Goal: Information Seeking & Learning: Learn about a topic

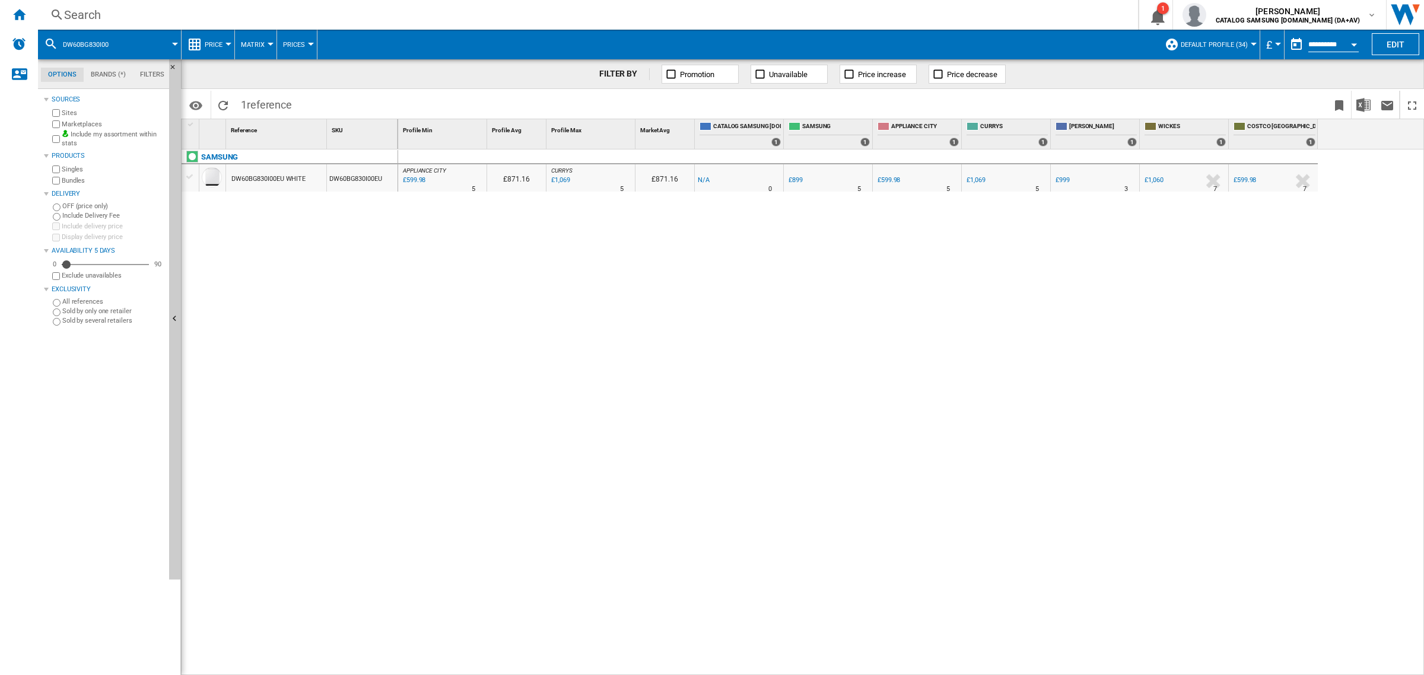
click at [241, 16] on div "Search" at bounding box center [585, 15] width 1043 height 17
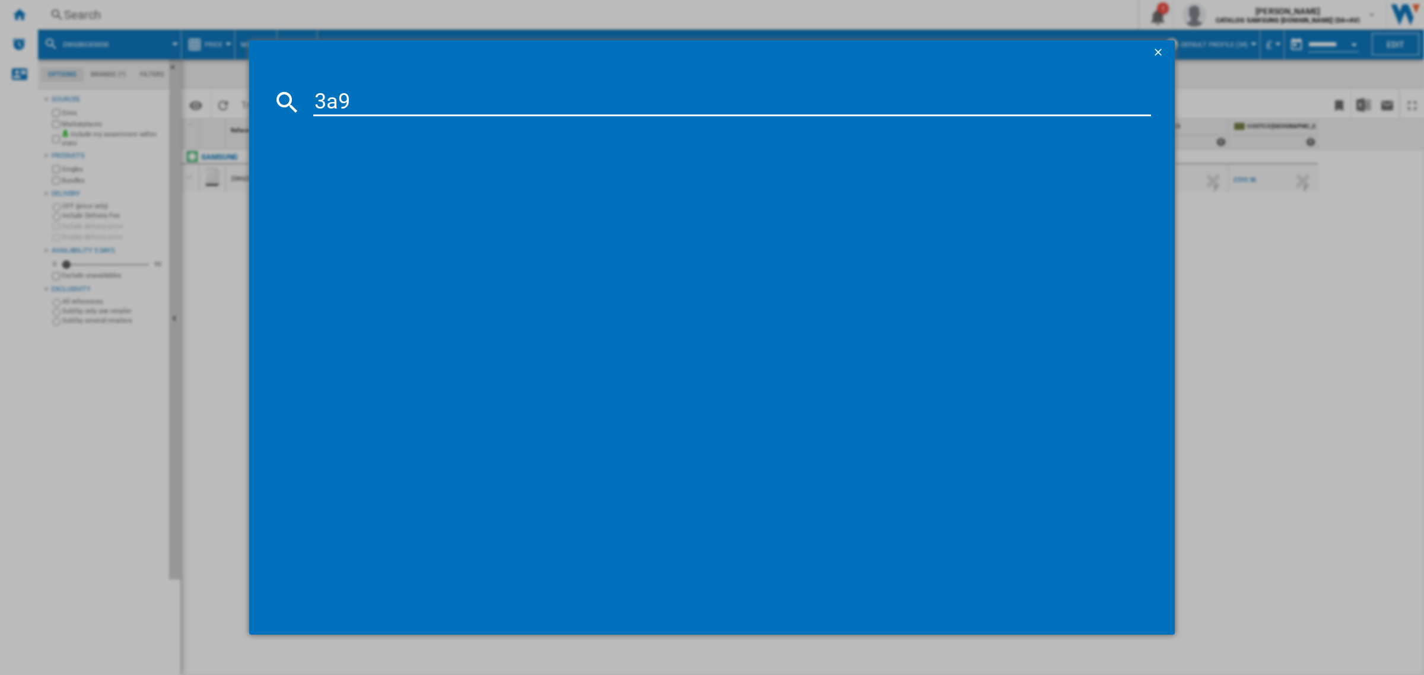
type input "3a90"
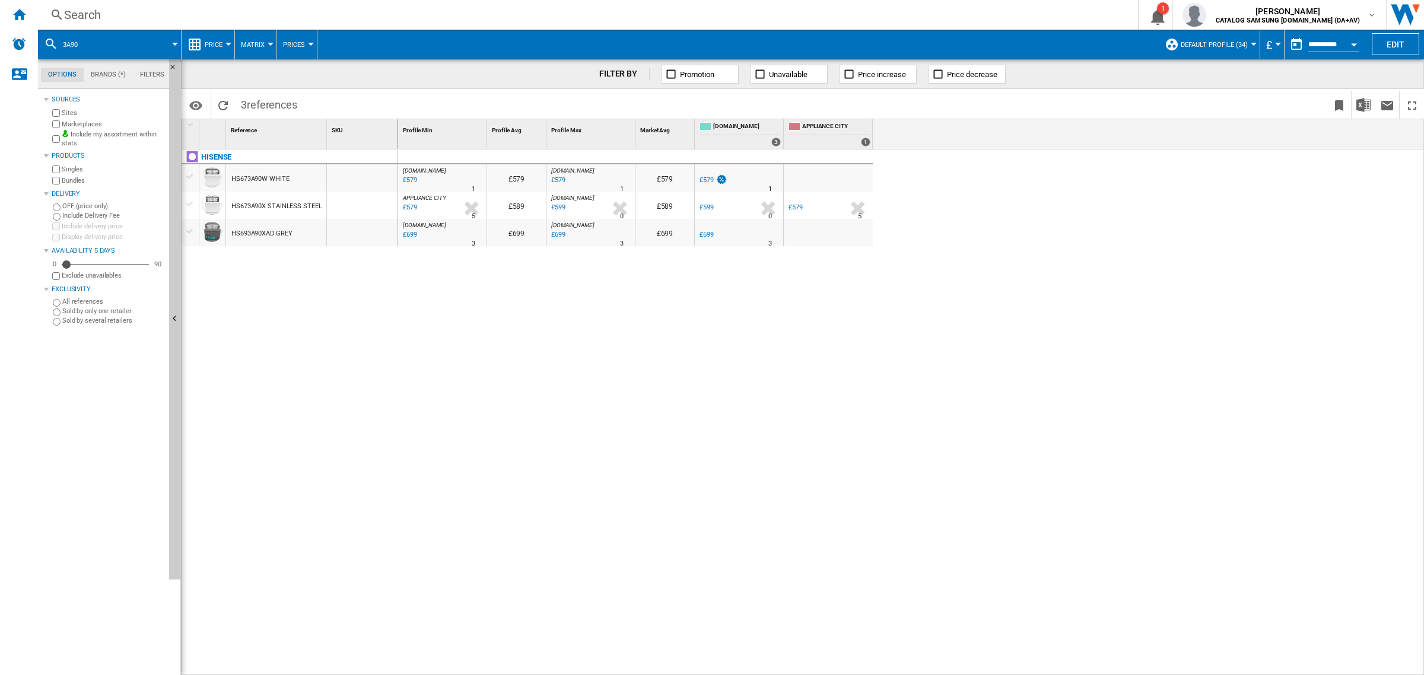
click at [285, 47] on span "Prices" at bounding box center [294, 45] width 22 height 8
click at [244, 39] on md-backdrop at bounding box center [712, 337] width 1424 height 675
click at [212, 48] on span "Price" at bounding box center [214, 45] width 18 height 8
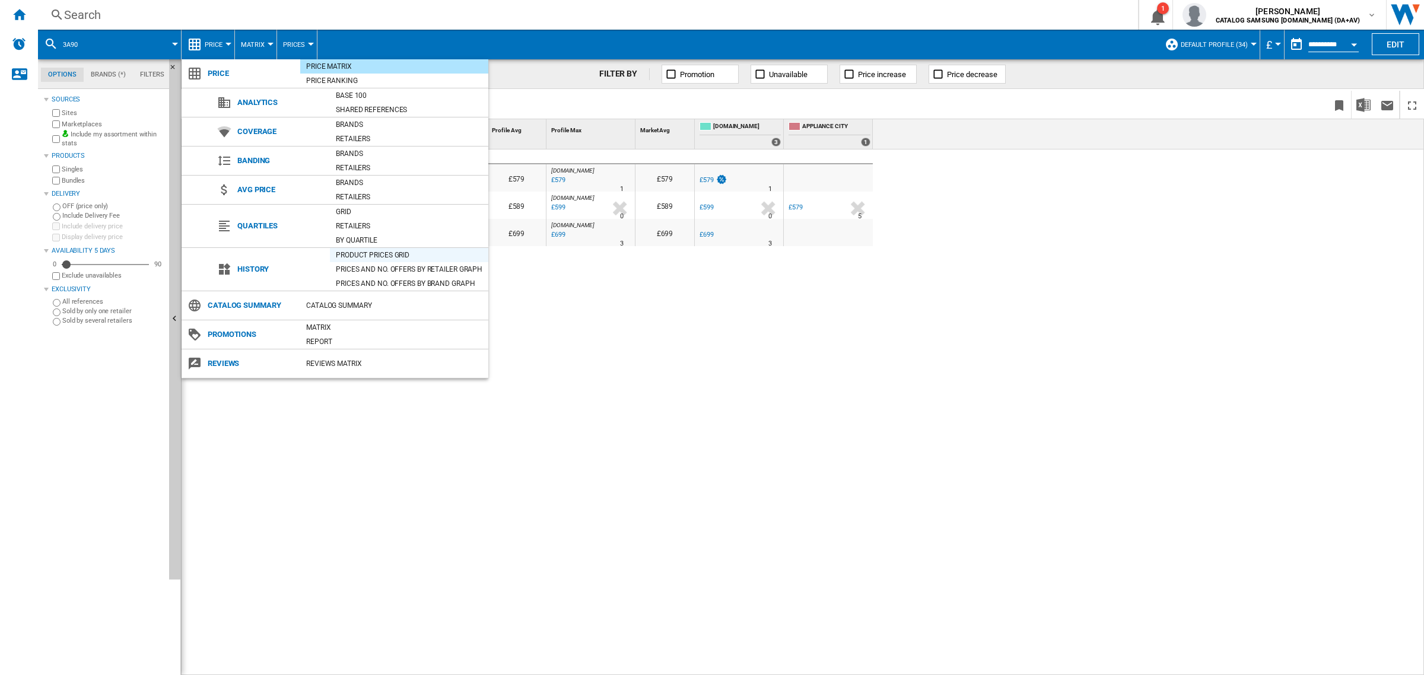
click at [419, 256] on div "Product prices grid" at bounding box center [409, 255] width 158 height 12
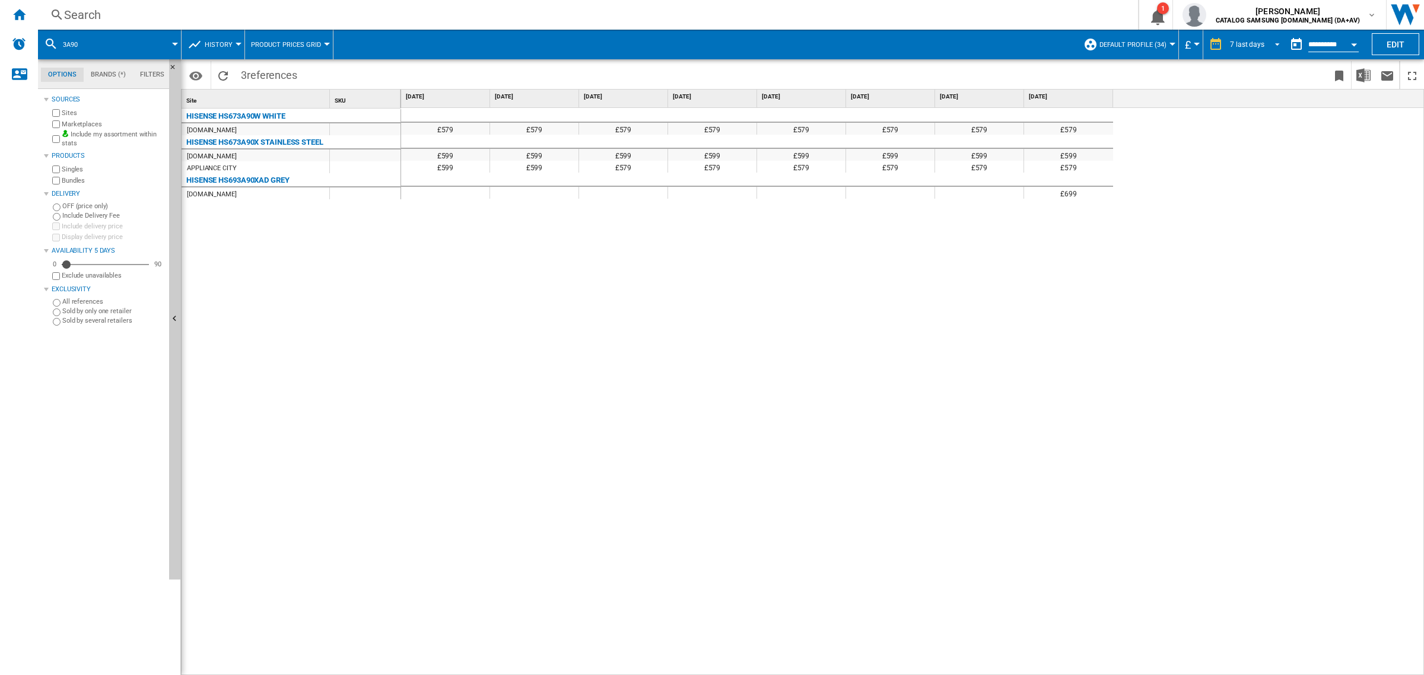
click at [1244, 46] on div "7 last days" at bounding box center [1247, 44] width 34 height 8
click at [1276, 185] on md-option "32 last weeks" at bounding box center [1258, 188] width 81 height 18
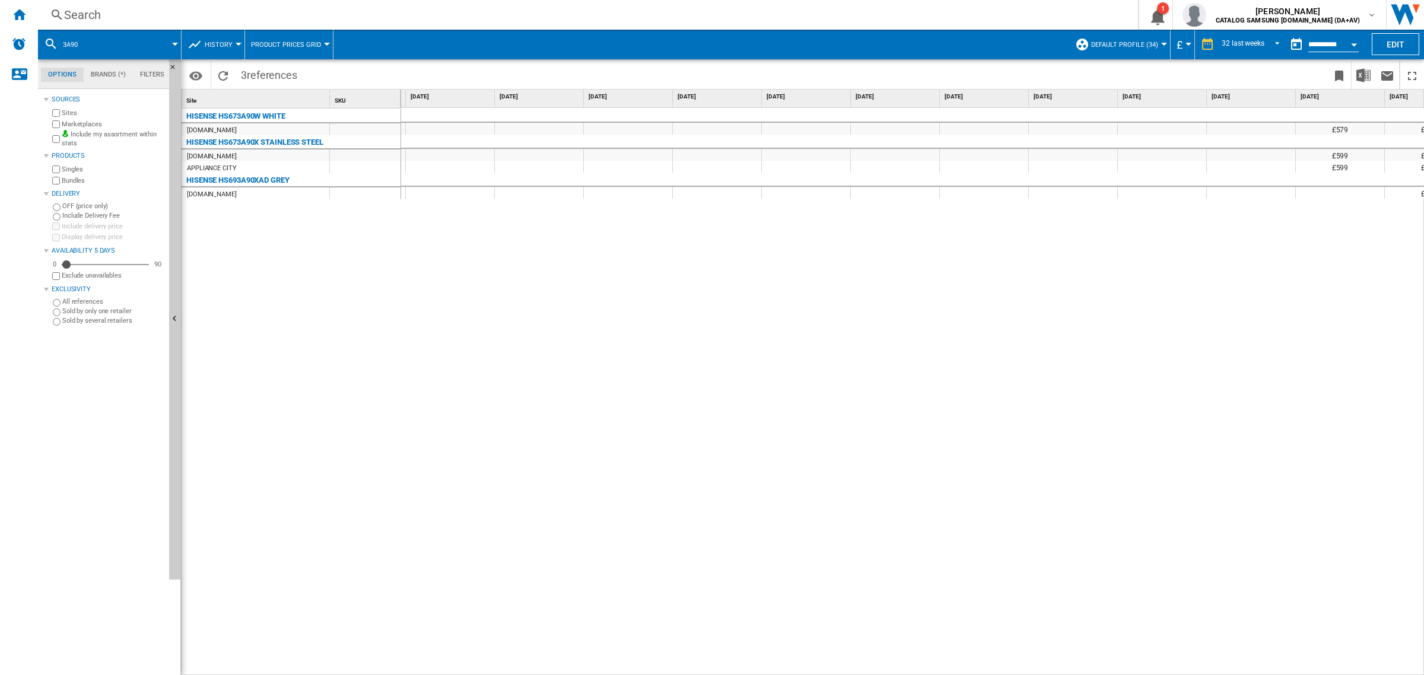
scroll to position [0, 1913]
click at [1256, 45] on div "32 last weeks" at bounding box center [1242, 44] width 43 height 8
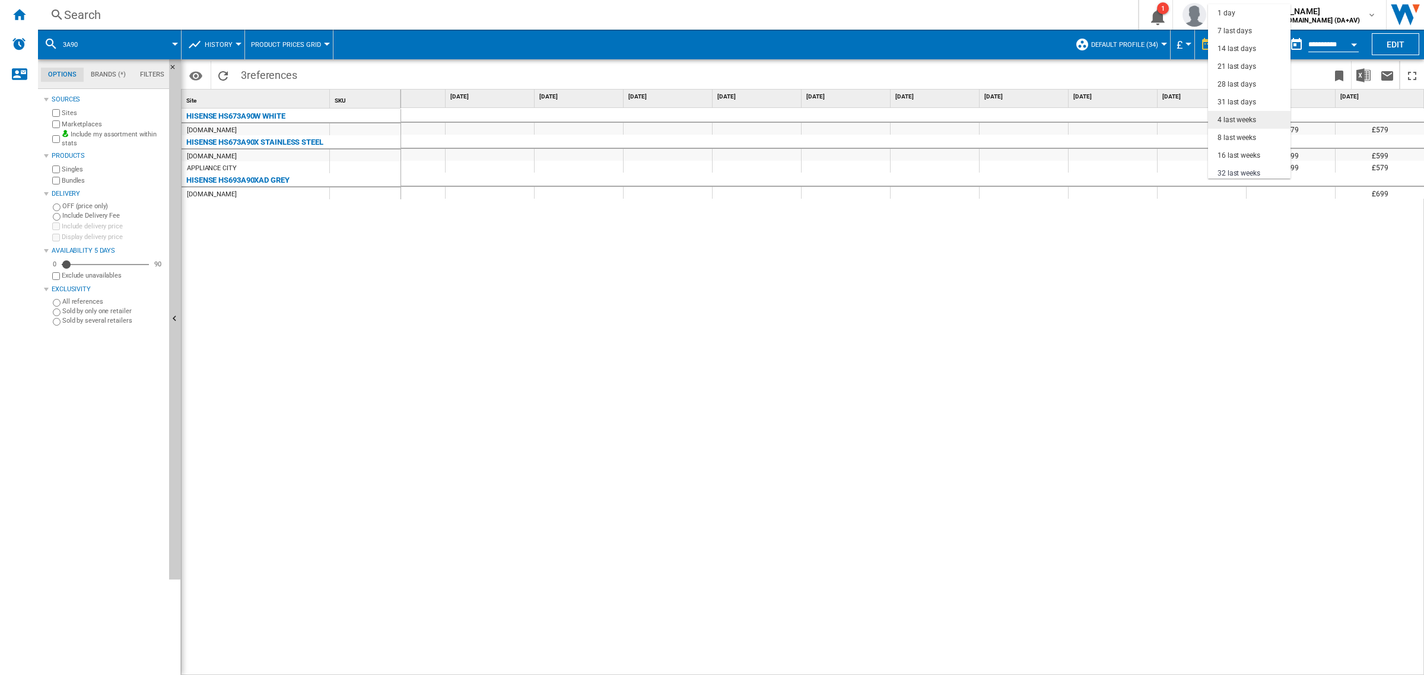
scroll to position [75, 0]
click at [1247, 28] on div "31 last days" at bounding box center [1236, 28] width 39 height 10
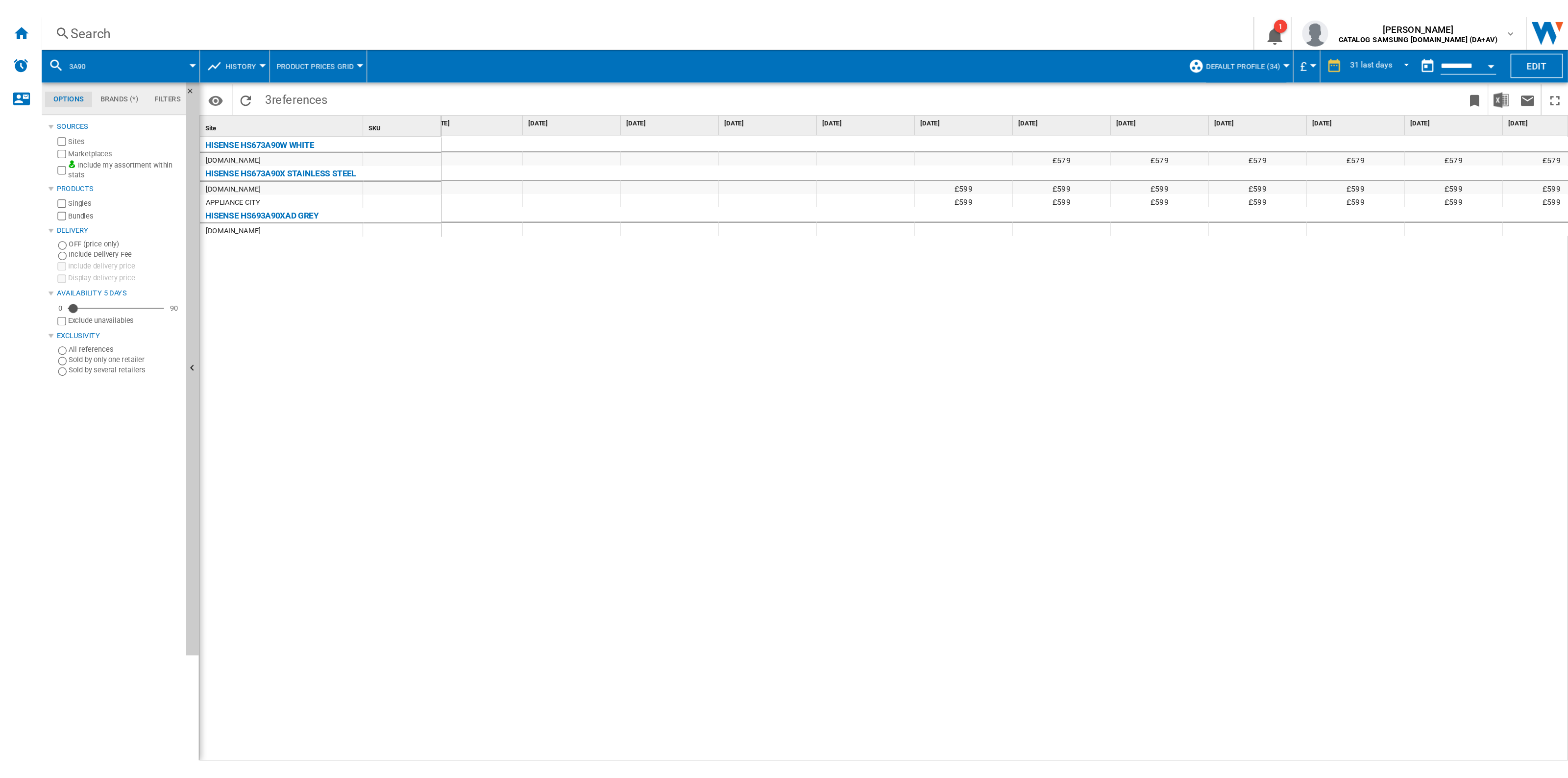
scroll to position [0, 1043]
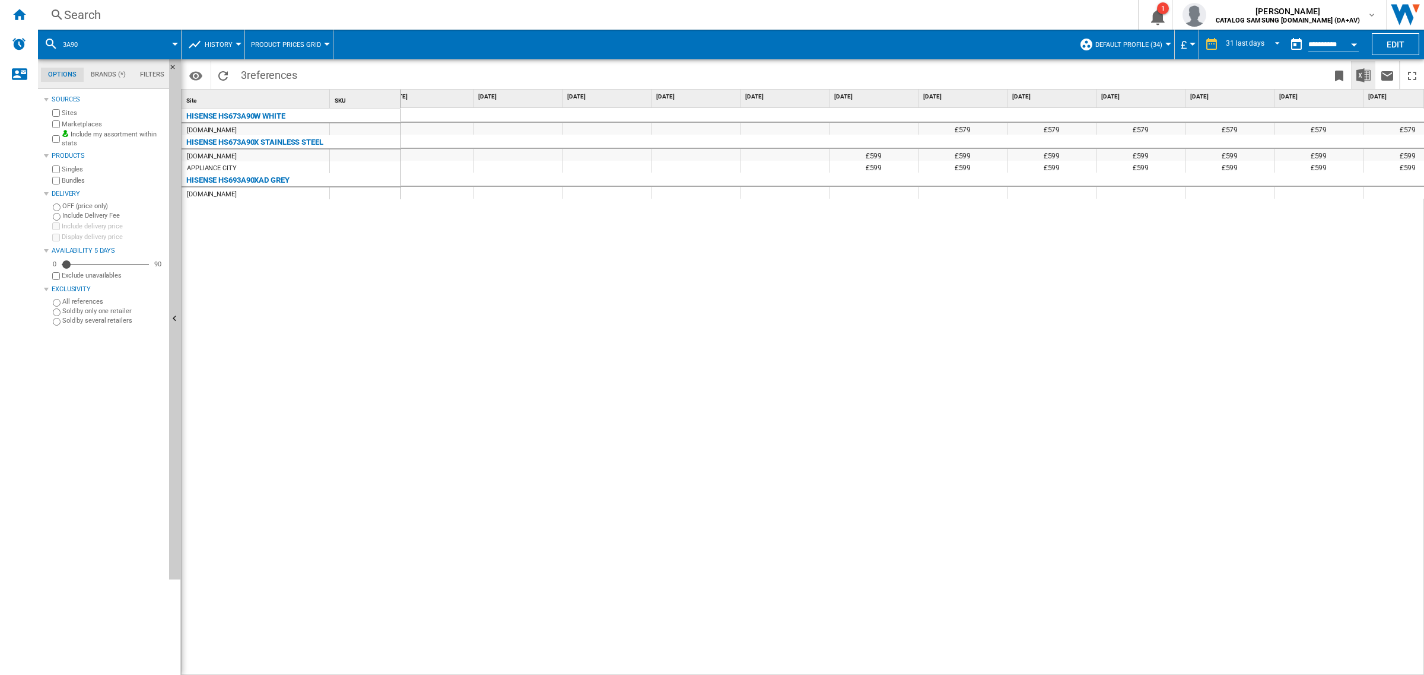
click at [1362, 74] on img "Download in Excel" at bounding box center [1363, 75] width 14 height 14
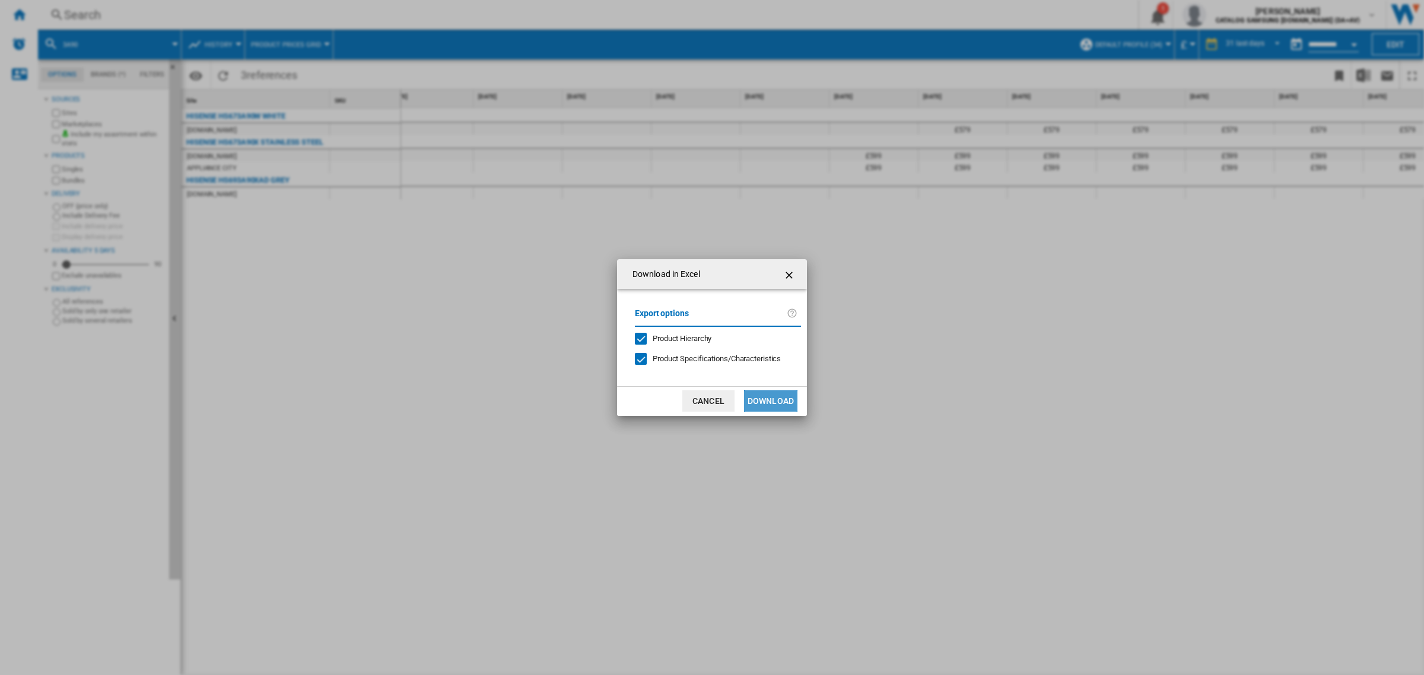
click at [788, 406] on button "Download" at bounding box center [770, 400] width 53 height 21
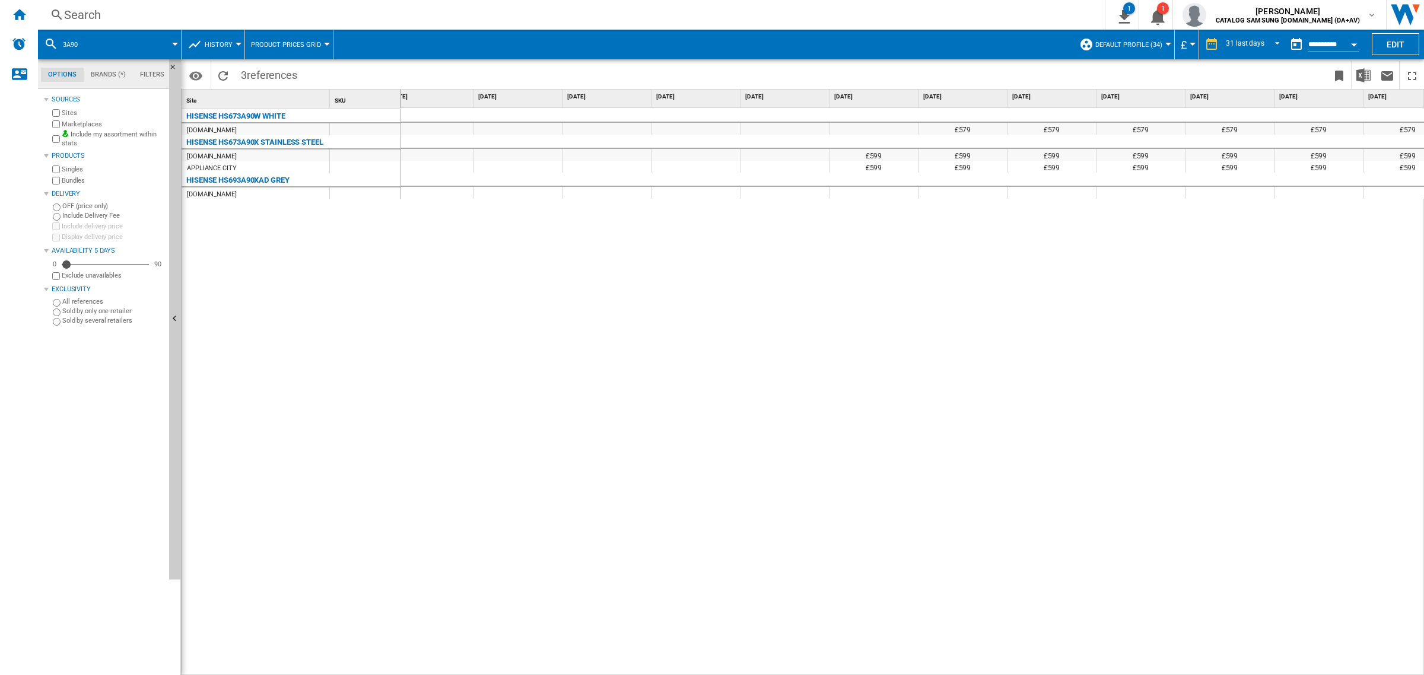
click at [342, 17] on div "Search" at bounding box center [569, 15] width 1010 height 17
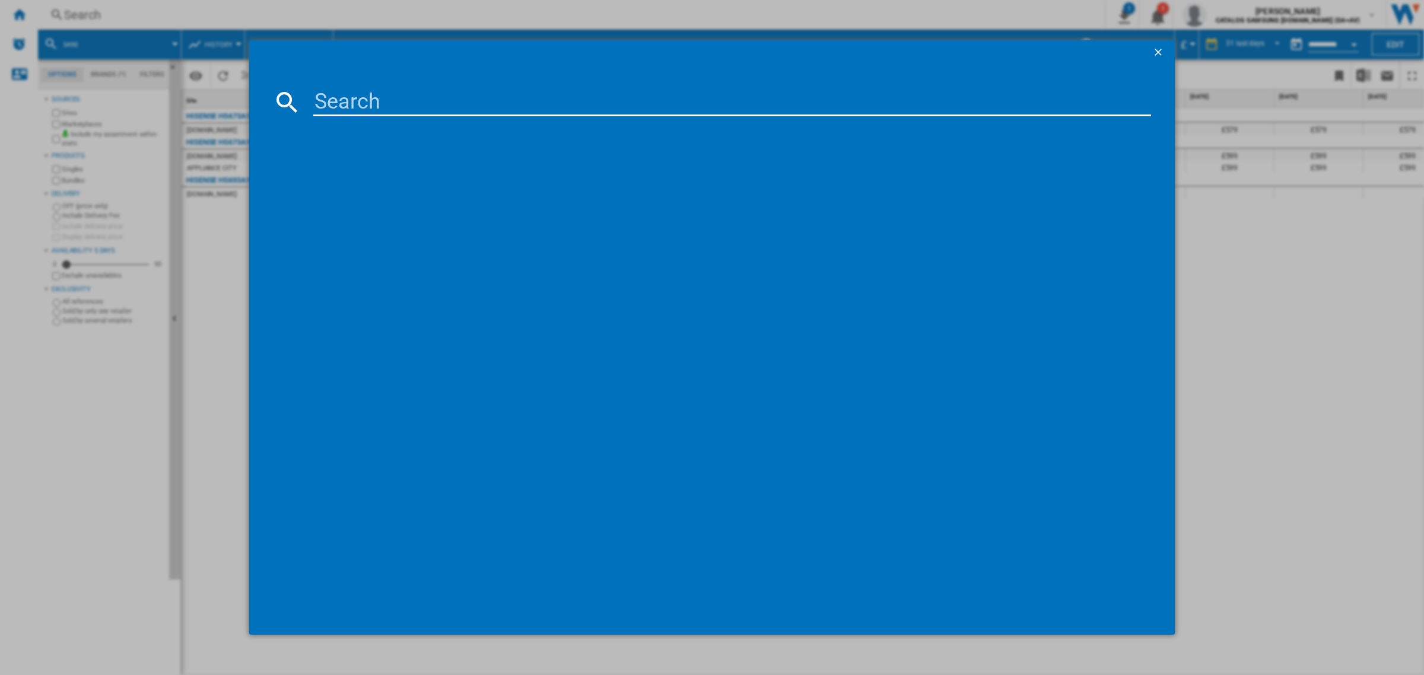
type input "HS673A90BX"
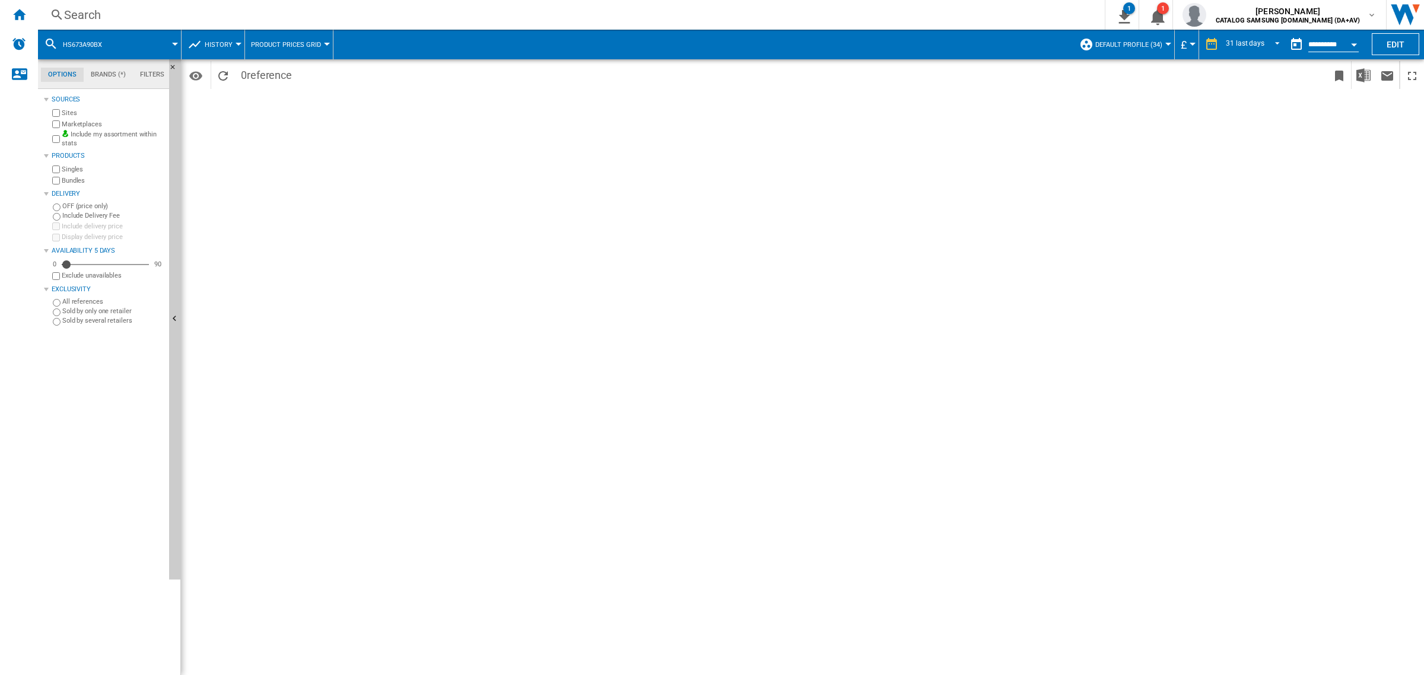
click at [131, 42] on span at bounding box center [147, 45] width 56 height 30
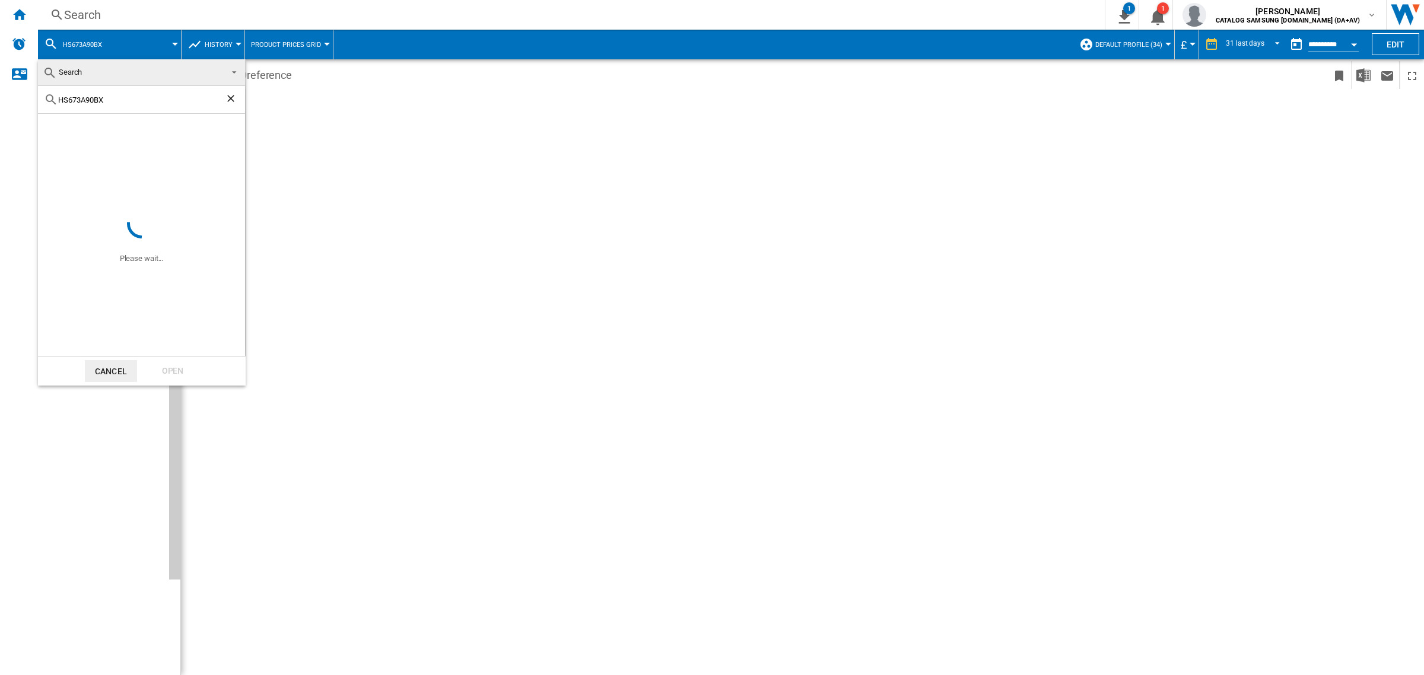
click at [18, 15] on md-backdrop at bounding box center [712, 337] width 1424 height 675
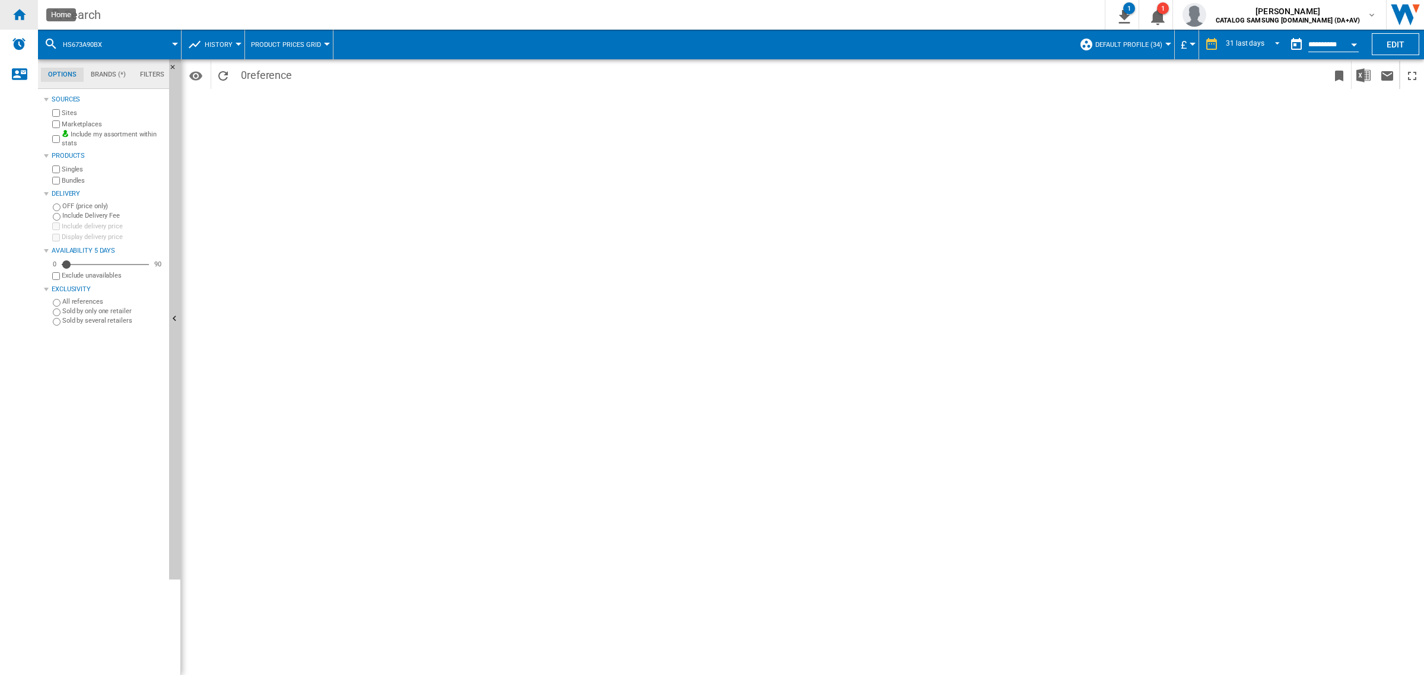
click at [18, 15] on ng-md-icon "Home" at bounding box center [19, 14] width 14 height 14
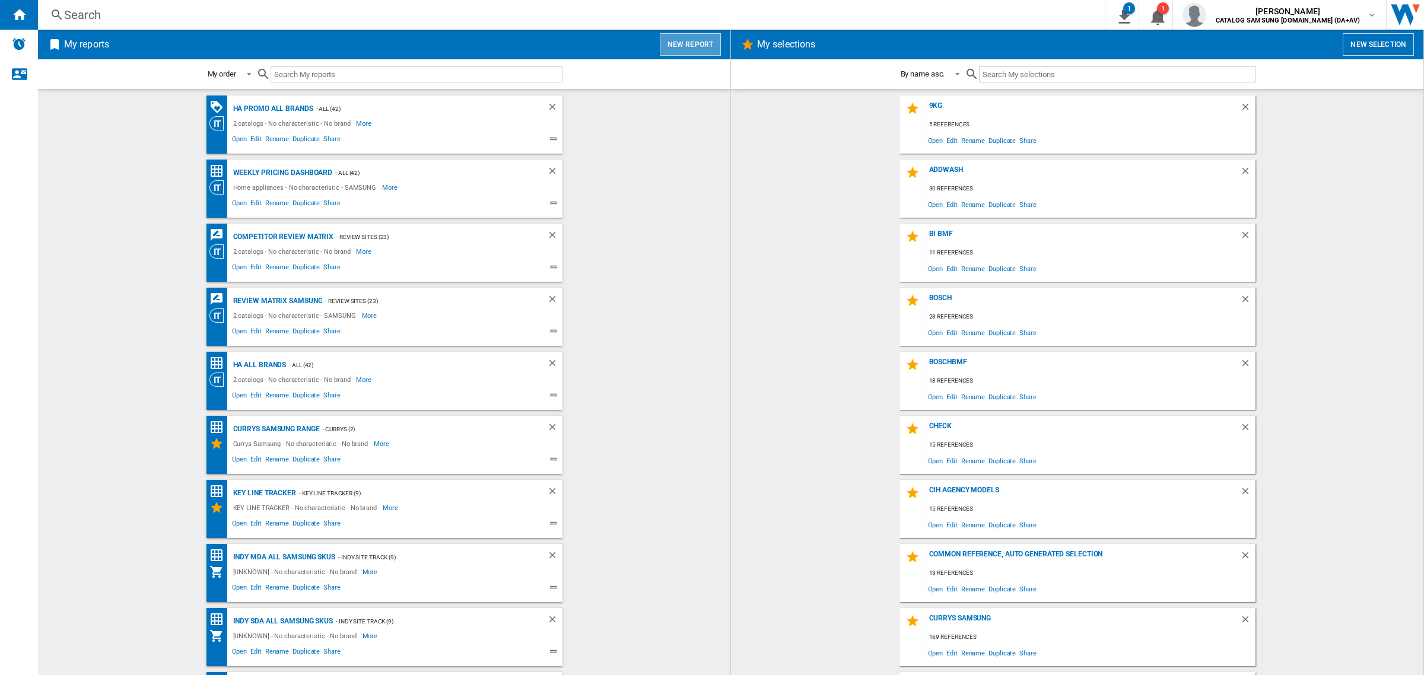
click at [710, 40] on button "New report" at bounding box center [690, 44] width 61 height 23
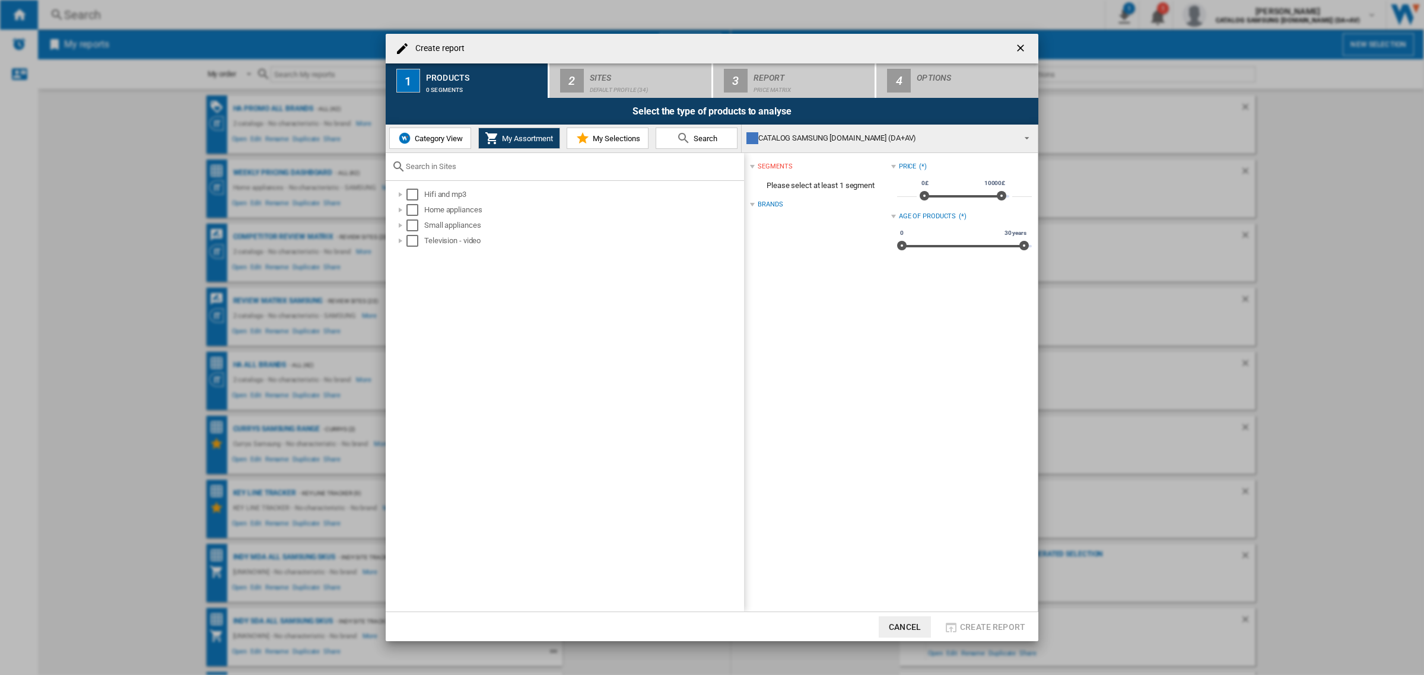
click at [423, 136] on span "Category View" at bounding box center [437, 138] width 51 height 9
click at [394, 212] on div at bounding box center [395, 210] width 12 height 12
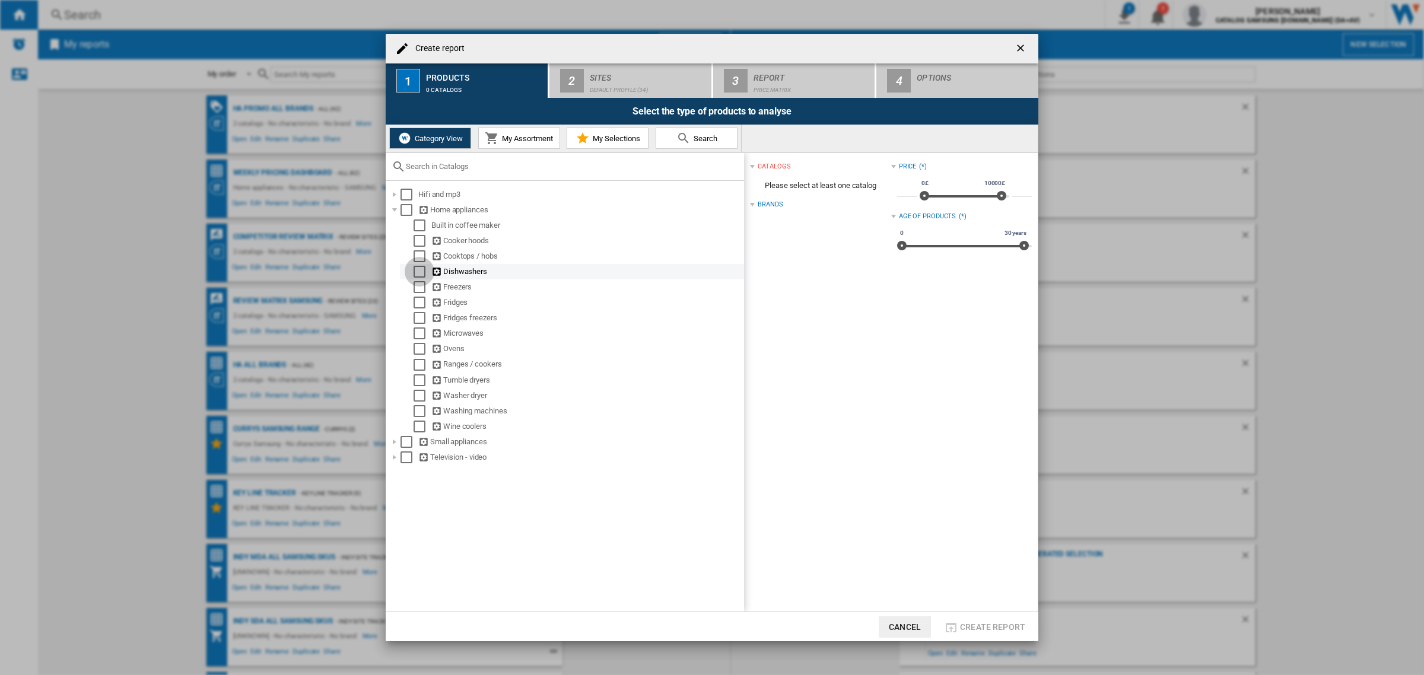
click at [418, 270] on div "Select" at bounding box center [419, 272] width 12 height 12
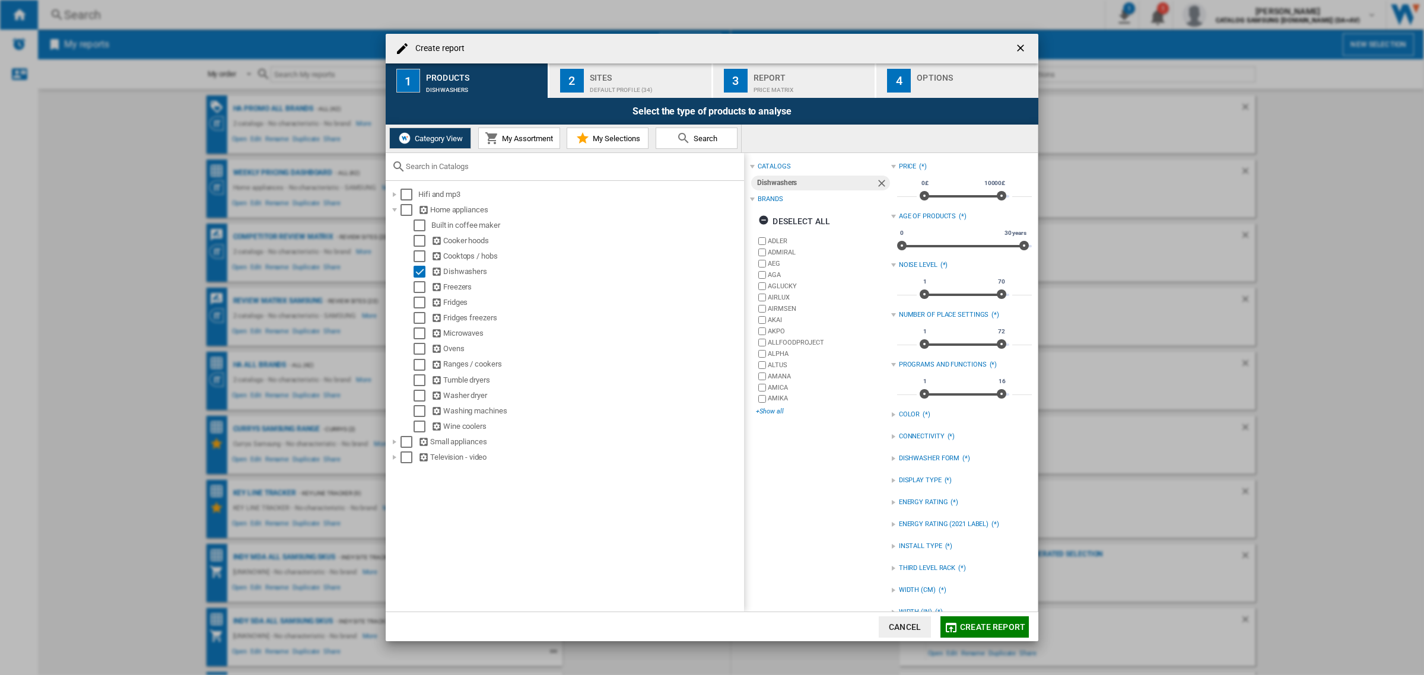
click at [775, 413] on div "+Show all" at bounding box center [823, 411] width 135 height 9
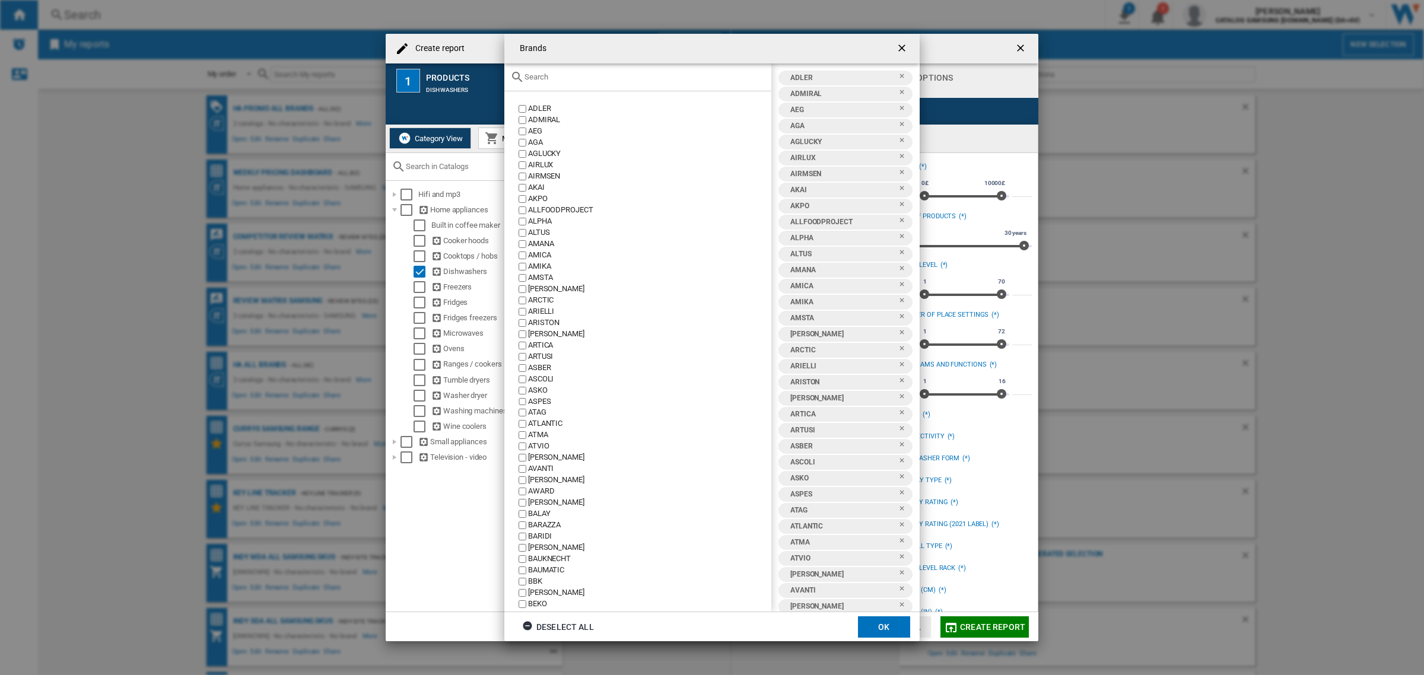
click at [589, 79] on input "text" at bounding box center [644, 76] width 241 height 9
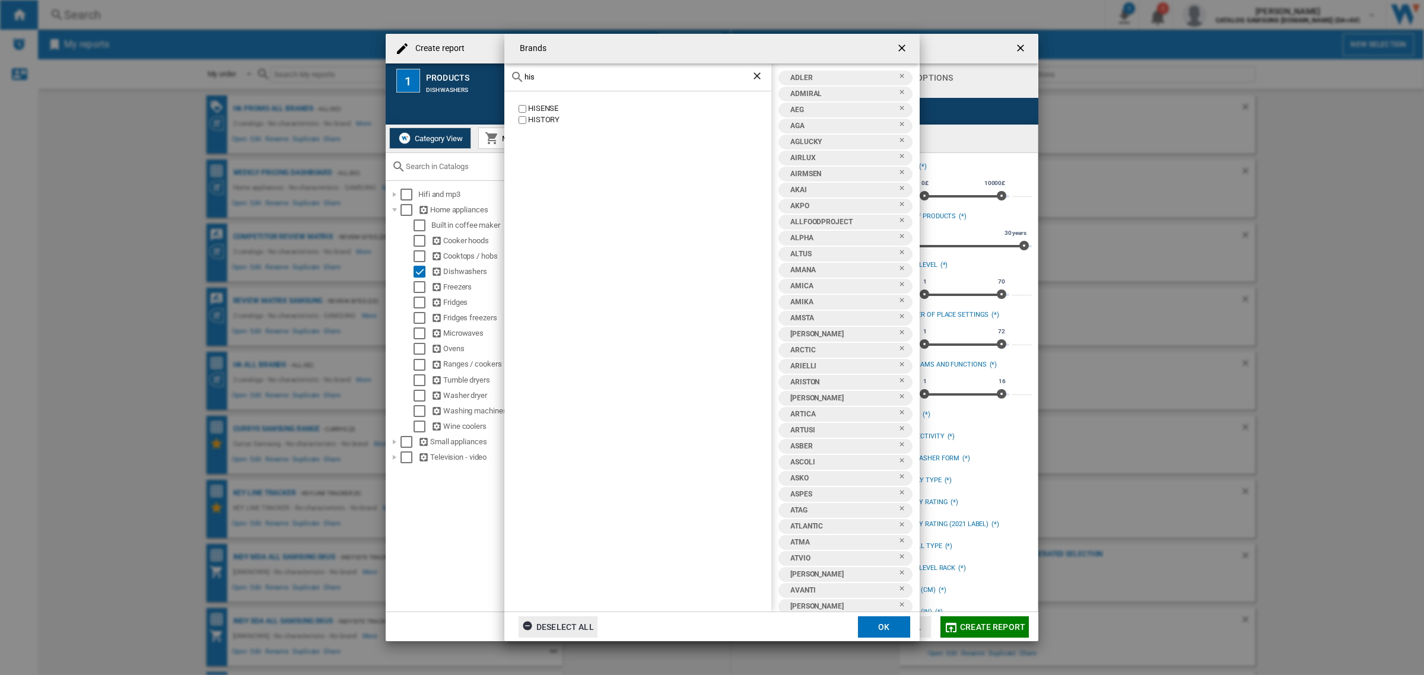
type input "his"
click at [566, 623] on div "Deselect all" at bounding box center [558, 626] width 72 height 21
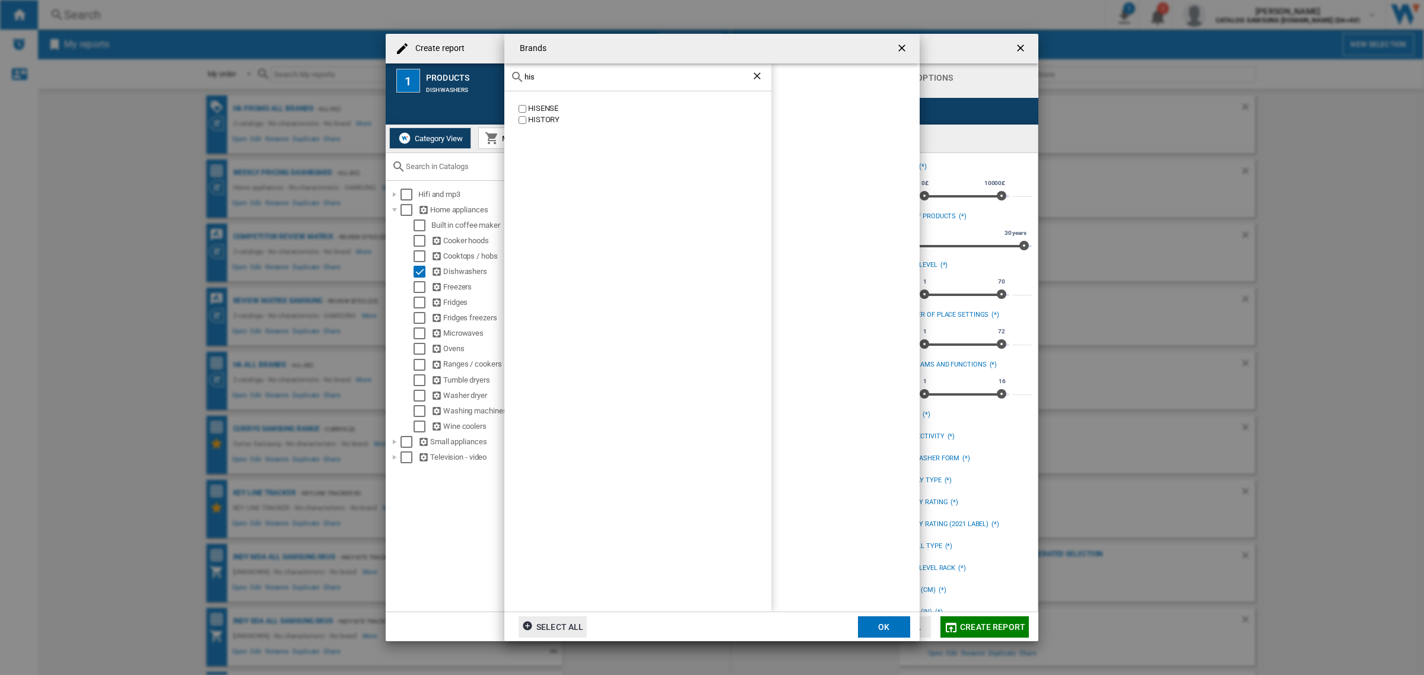
click at [538, 109] on div "HISENSE" at bounding box center [649, 108] width 243 height 11
click at [896, 629] on button "OK" at bounding box center [884, 626] width 52 height 21
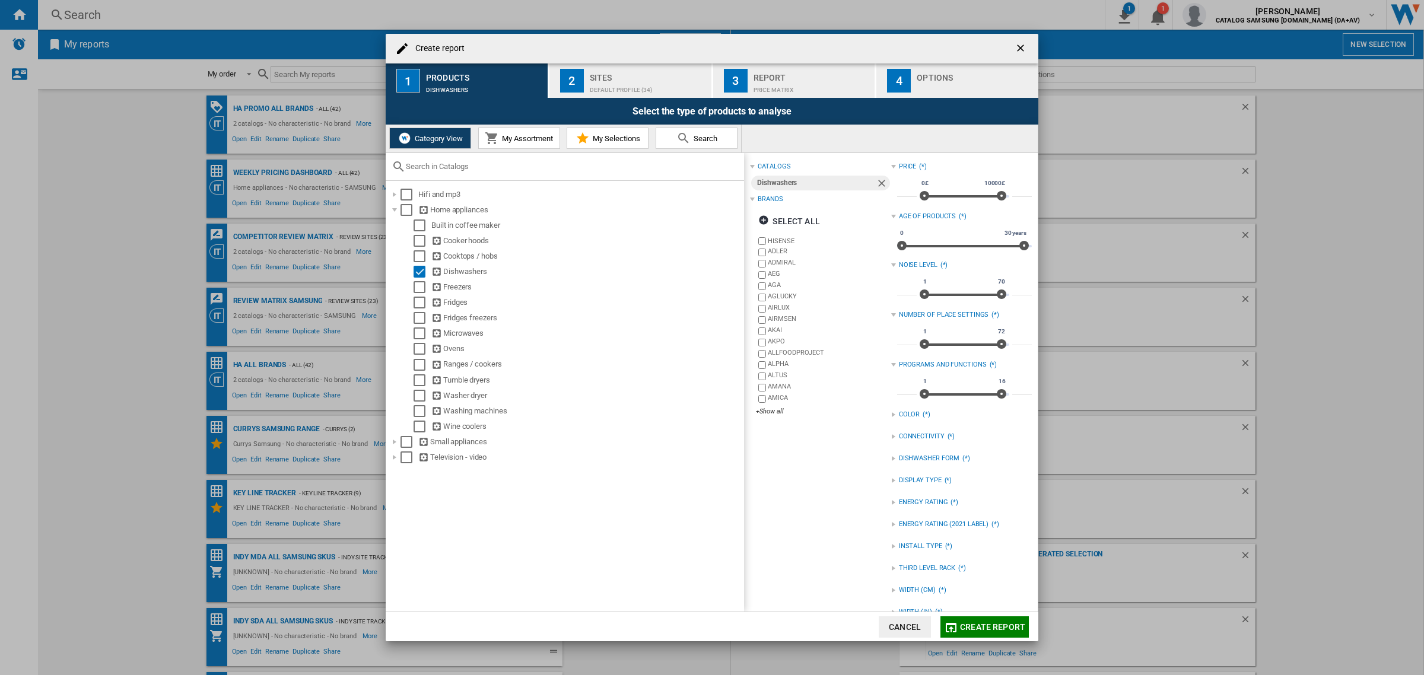
click at [626, 81] on div "Default profile (34)" at bounding box center [648, 87] width 117 height 12
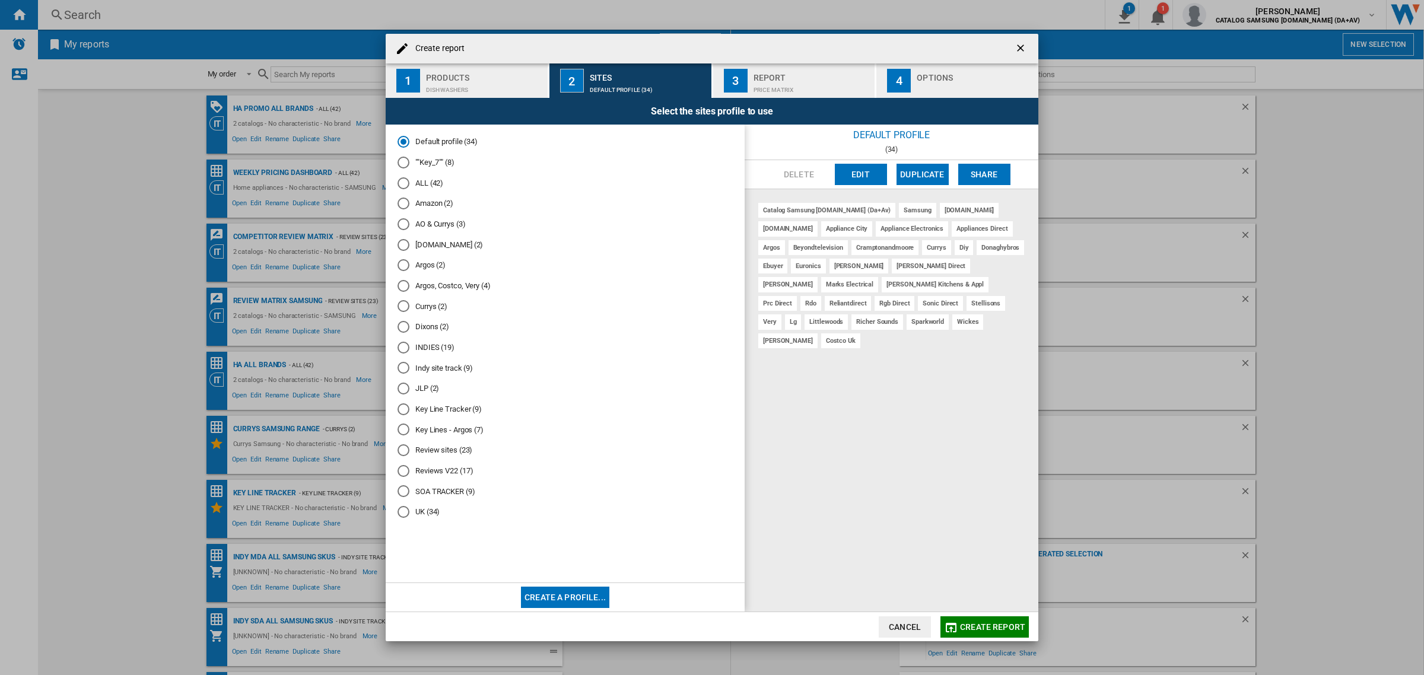
drag, startPoint x: 430, startPoint y: 182, endPoint x: 455, endPoint y: 170, distance: 27.3
click at [429, 182] on md-radio-button "ALL (42)" at bounding box center [564, 182] width 335 height 11
click at [807, 84] on div "Price Matrix" at bounding box center [811, 87] width 117 height 12
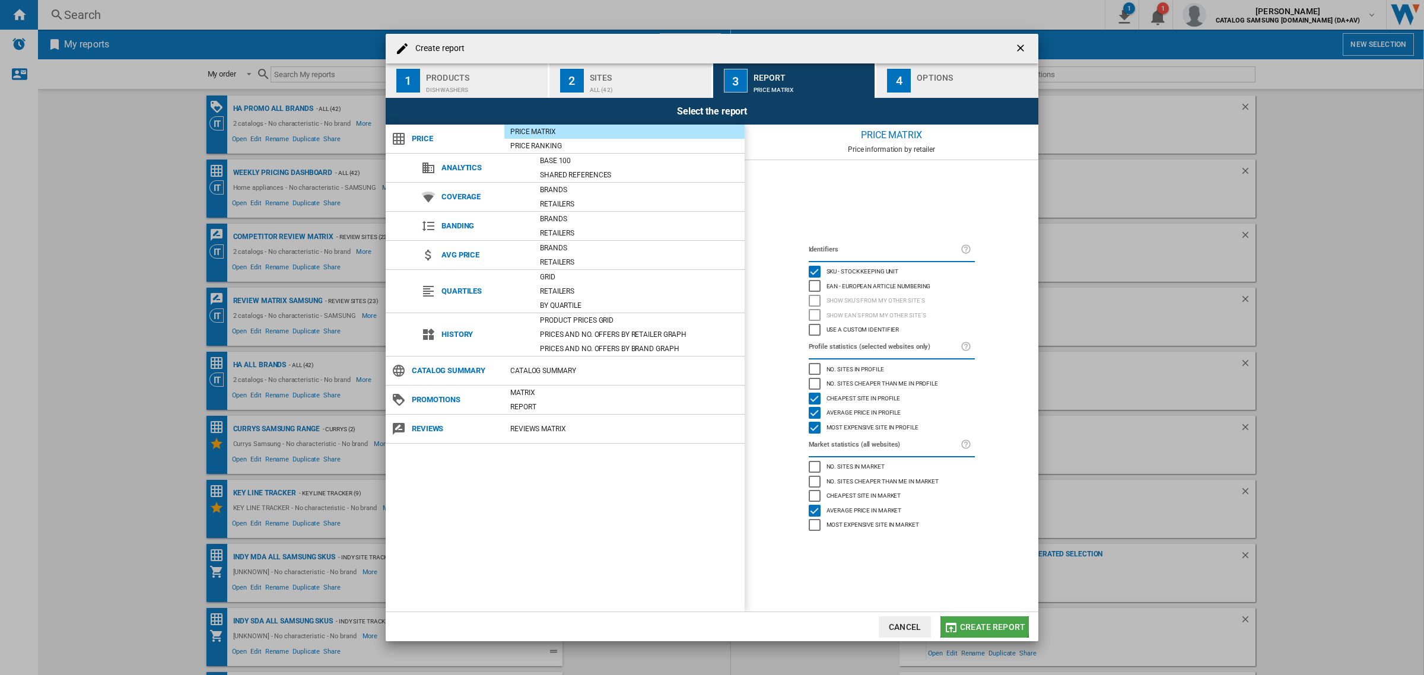
click at [979, 626] on span "Create report" at bounding box center [992, 626] width 65 height 9
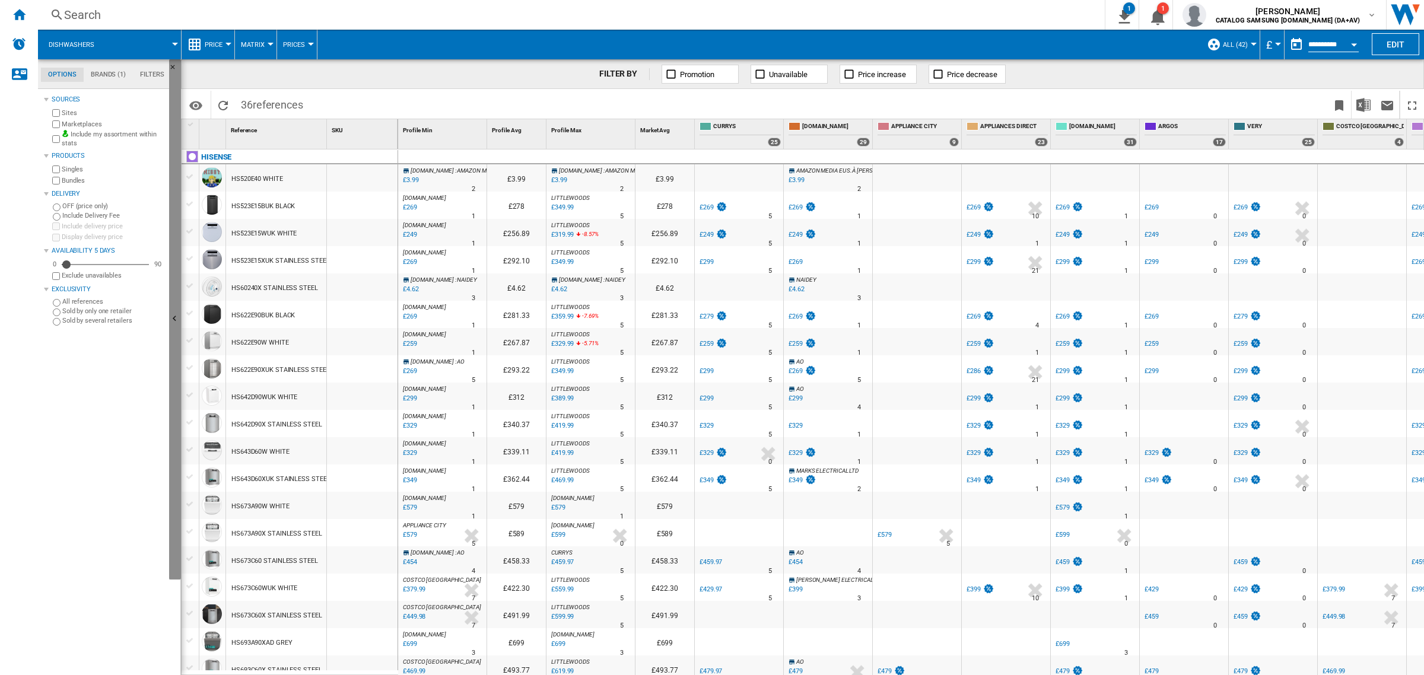
click at [172, 317] on ng-md-icon "Hide" at bounding box center [176, 320] width 14 height 14
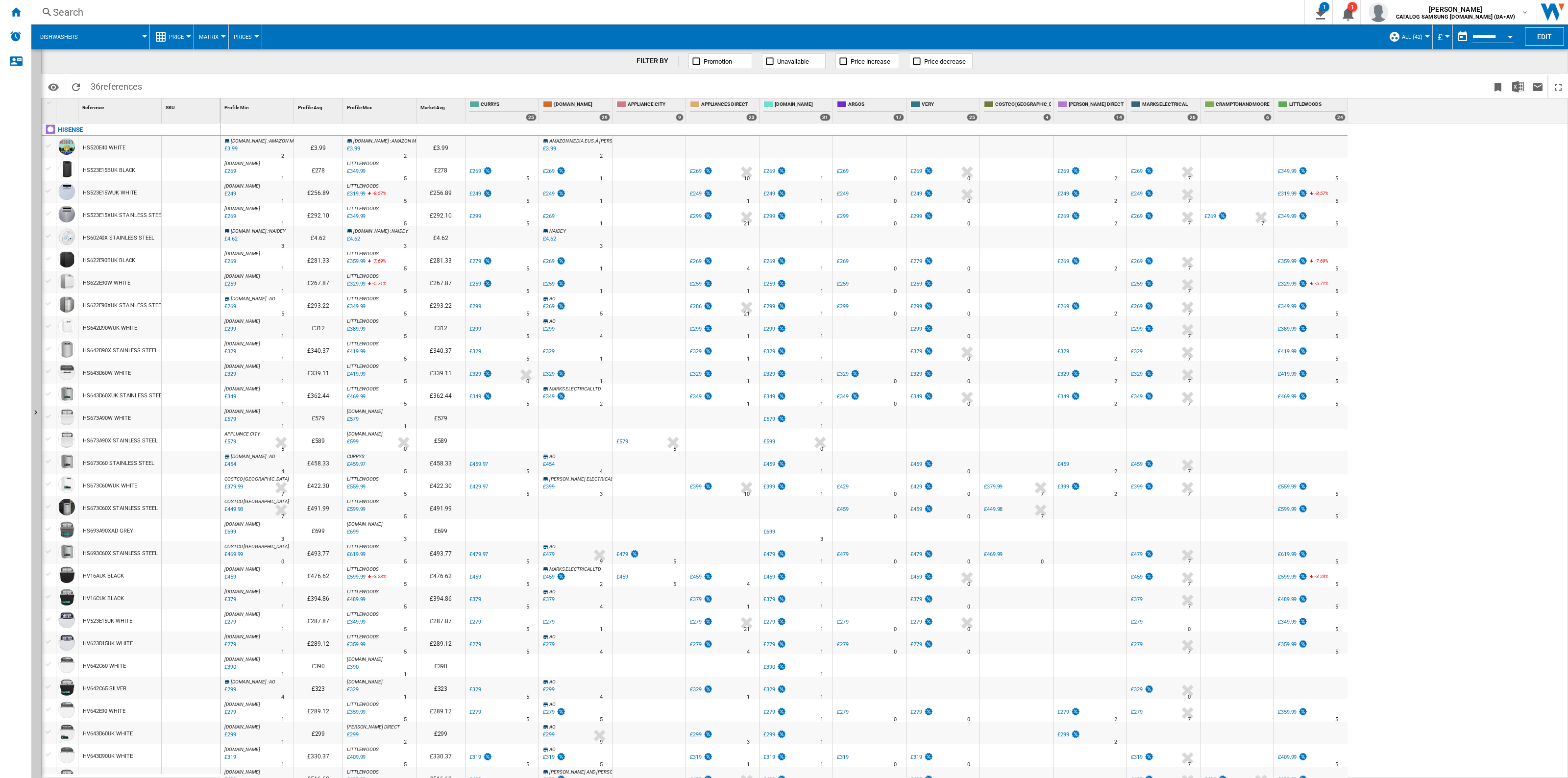
click at [126, 441] on div "HS673A90X STAINLESS STEEL" at bounding box center [120, 440] width 75 height 22
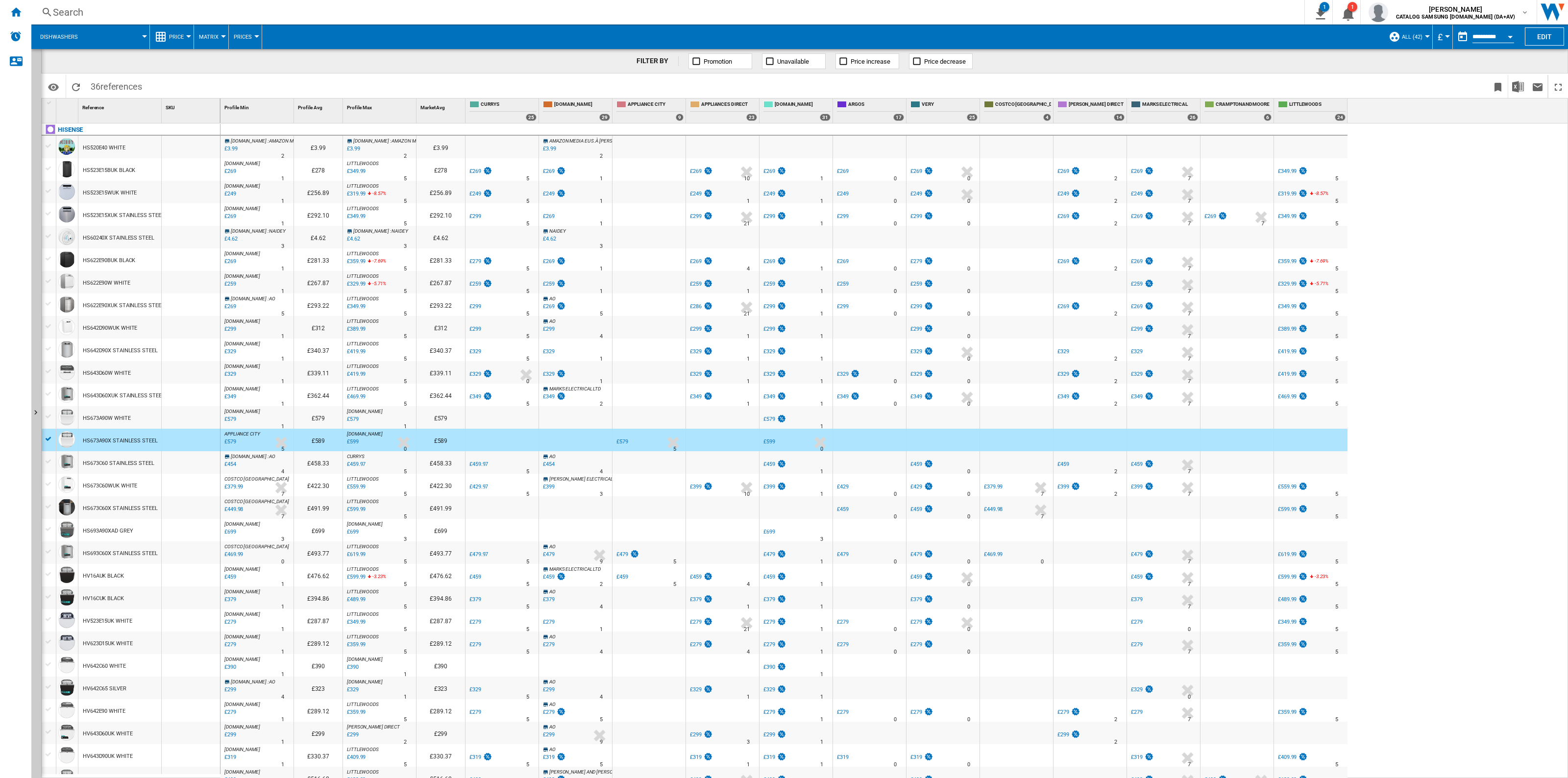
click at [354, 442] on div "£599" at bounding box center [352, 442] width 13 height 10
click at [134, 557] on div "HV16CUK BLACK" at bounding box center [120, 597] width 83 height 22
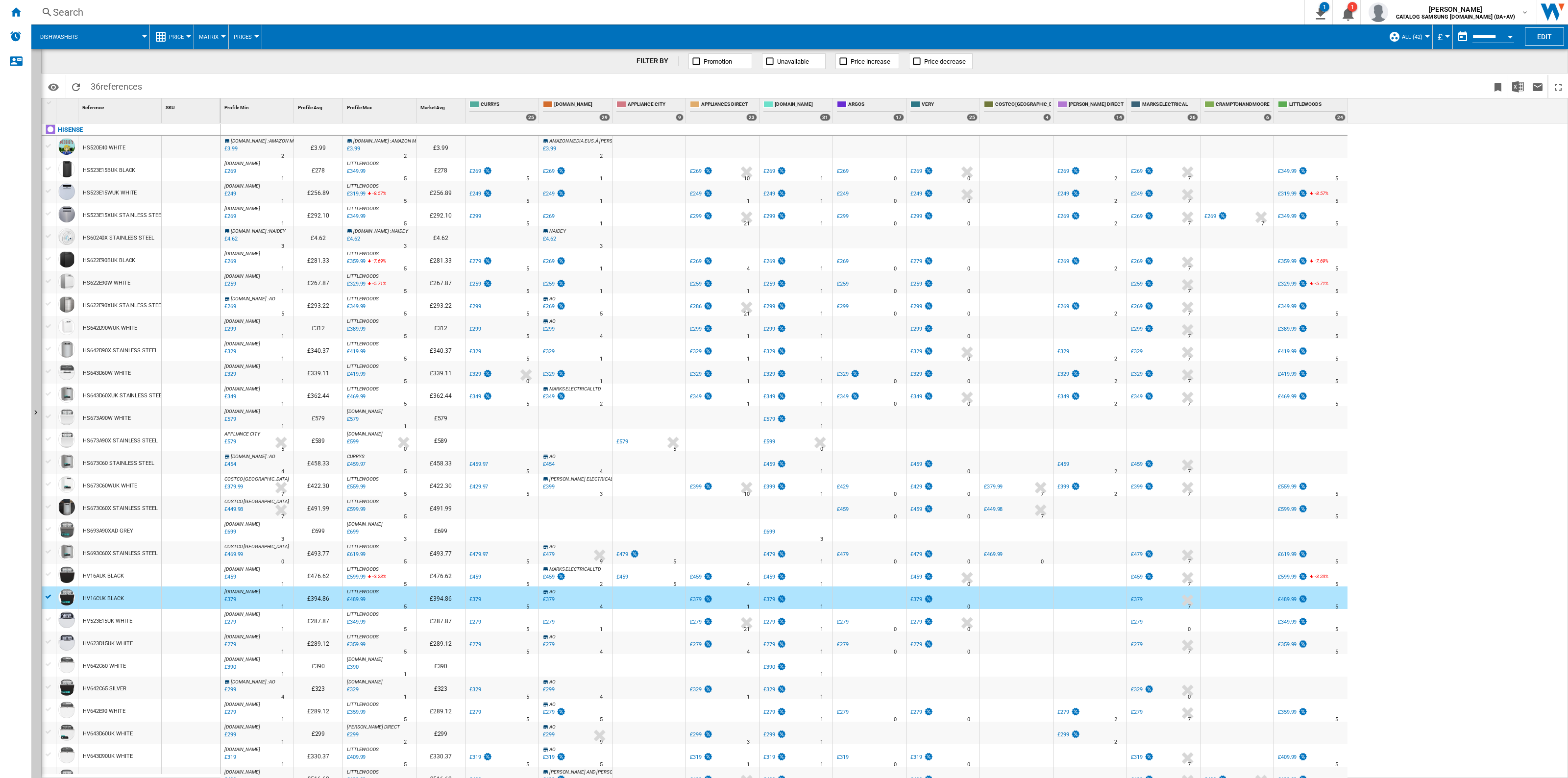
click at [130, 557] on div "HV16AUK BLACK" at bounding box center [120, 575] width 83 height 22
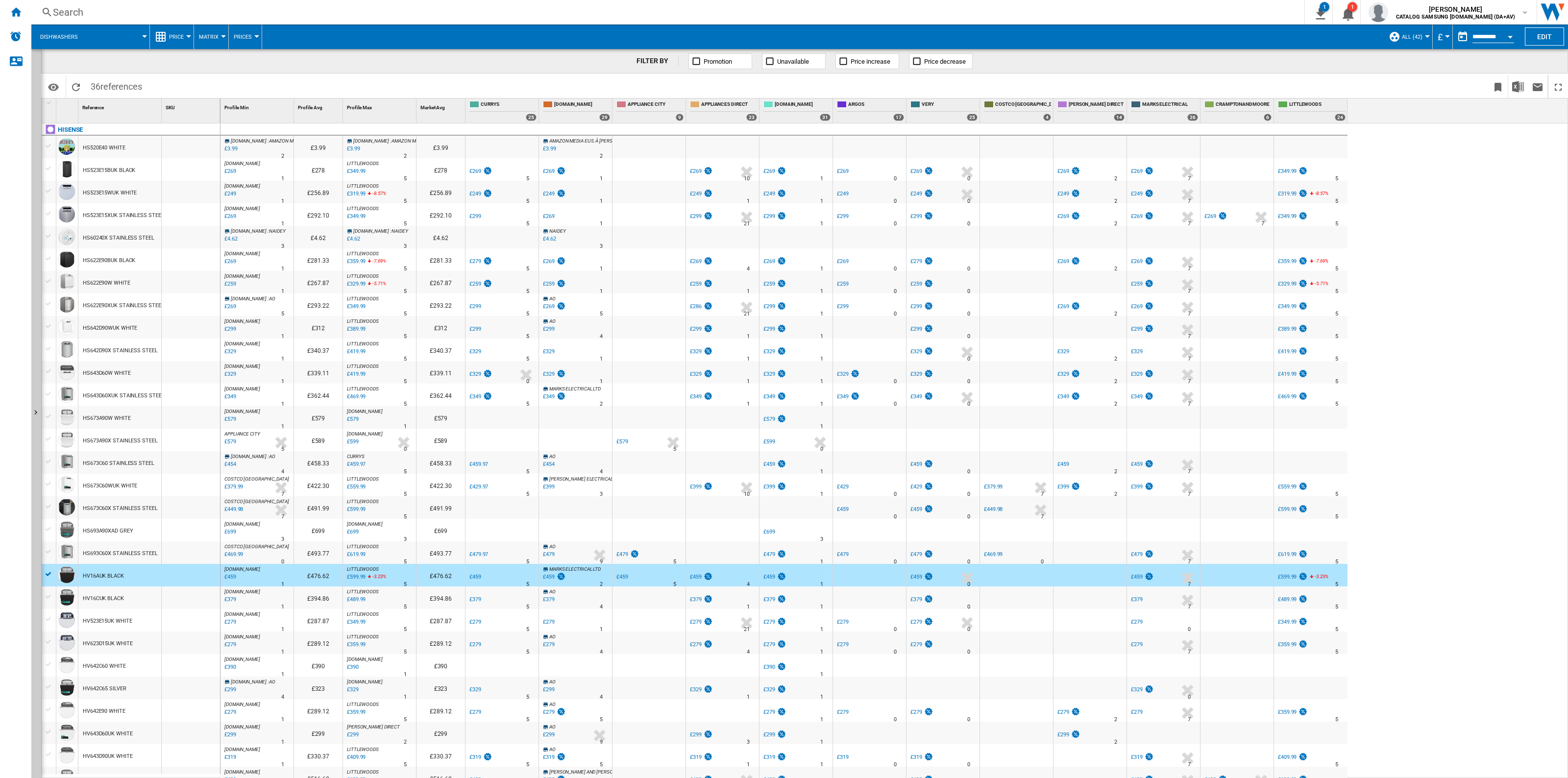
click at [230, 557] on div "£459" at bounding box center [230, 577] width 13 height 10
click at [135, 557] on div "HV16CUK BLACK" at bounding box center [120, 597] width 83 height 22
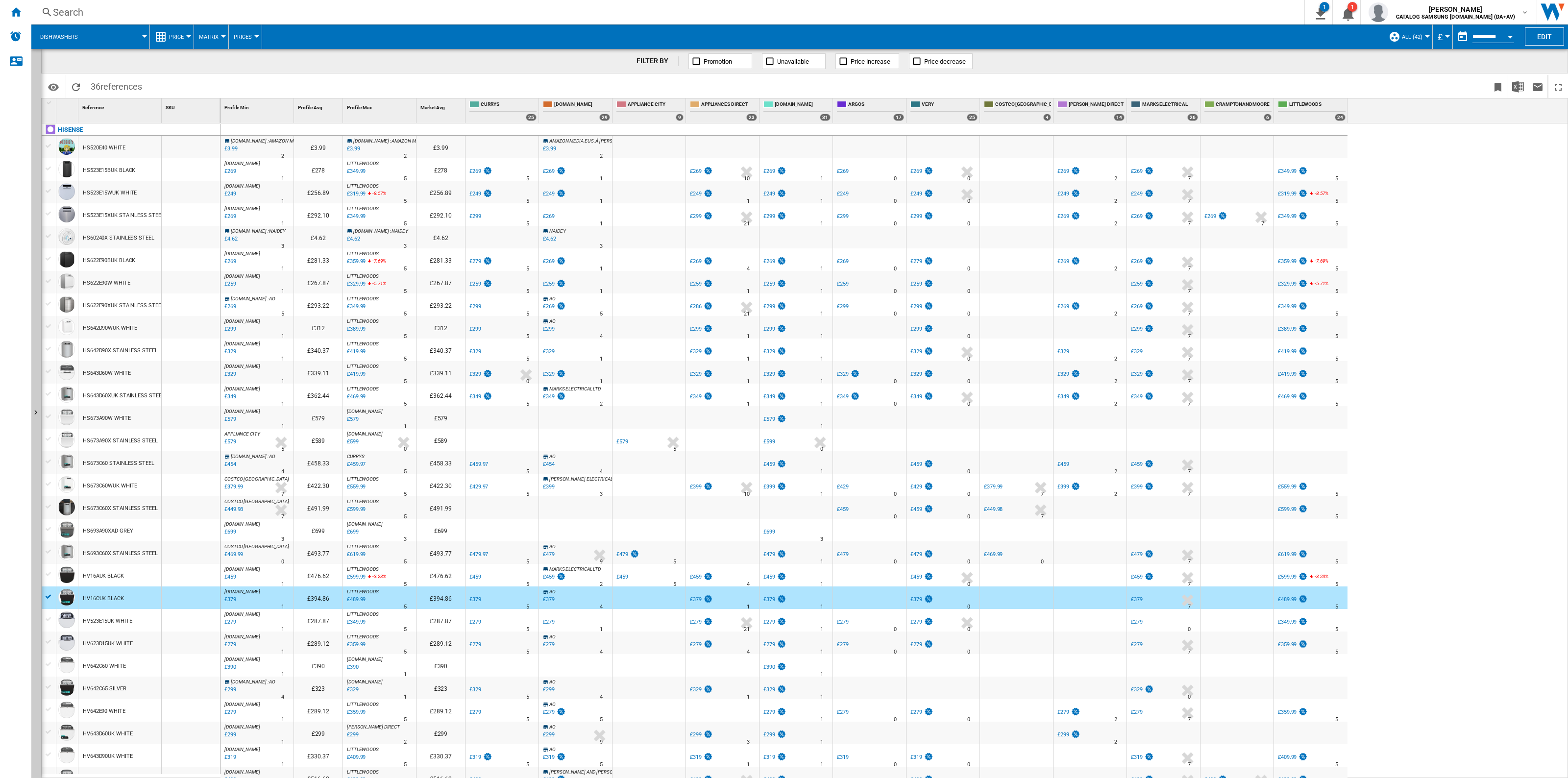
click at [140, 263] on div "HS622E90BUK BLACK" at bounding box center [120, 259] width 83 height 22
